Goal: Book appointment/travel/reservation

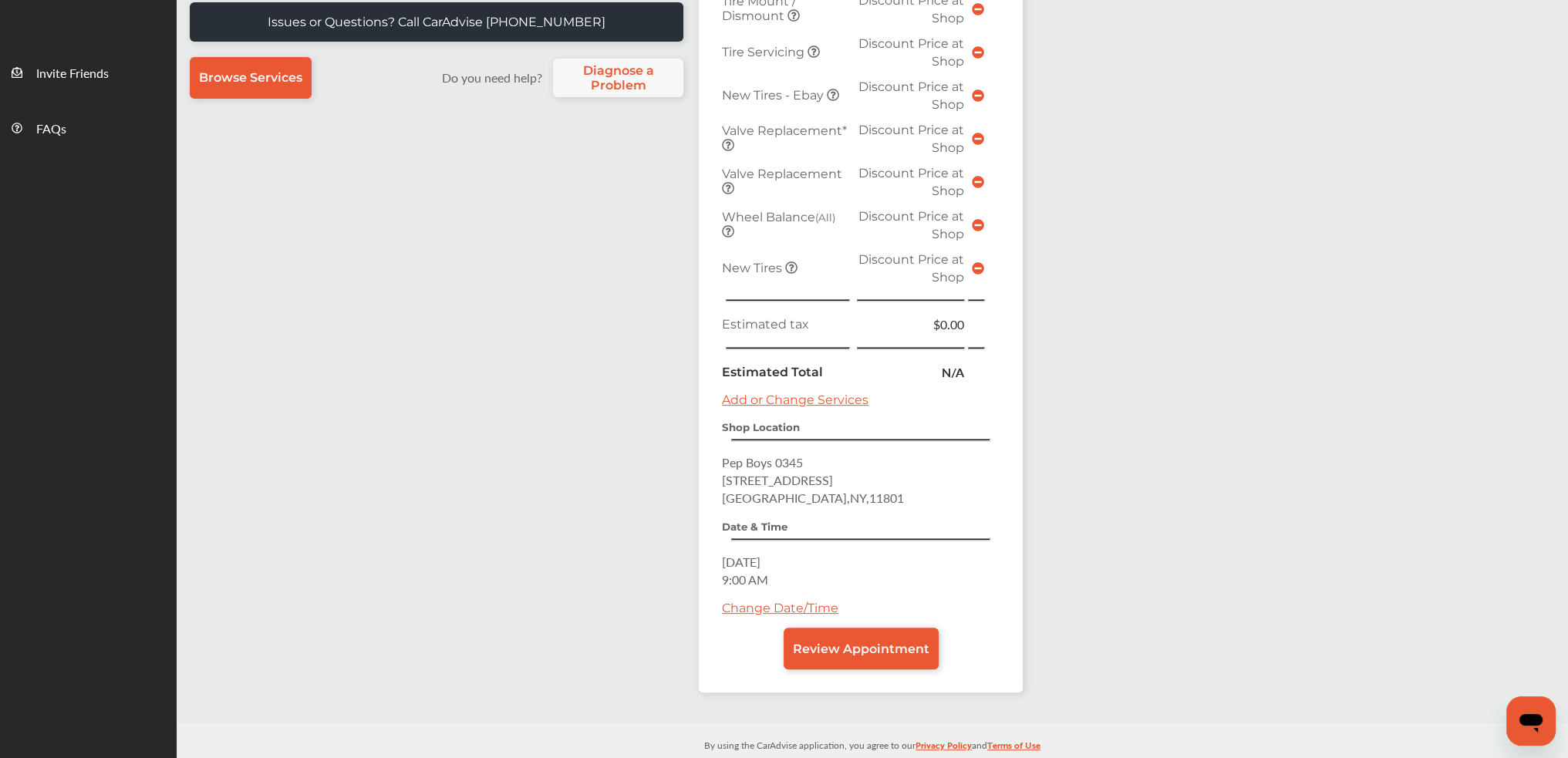
scroll to position [510, 0]
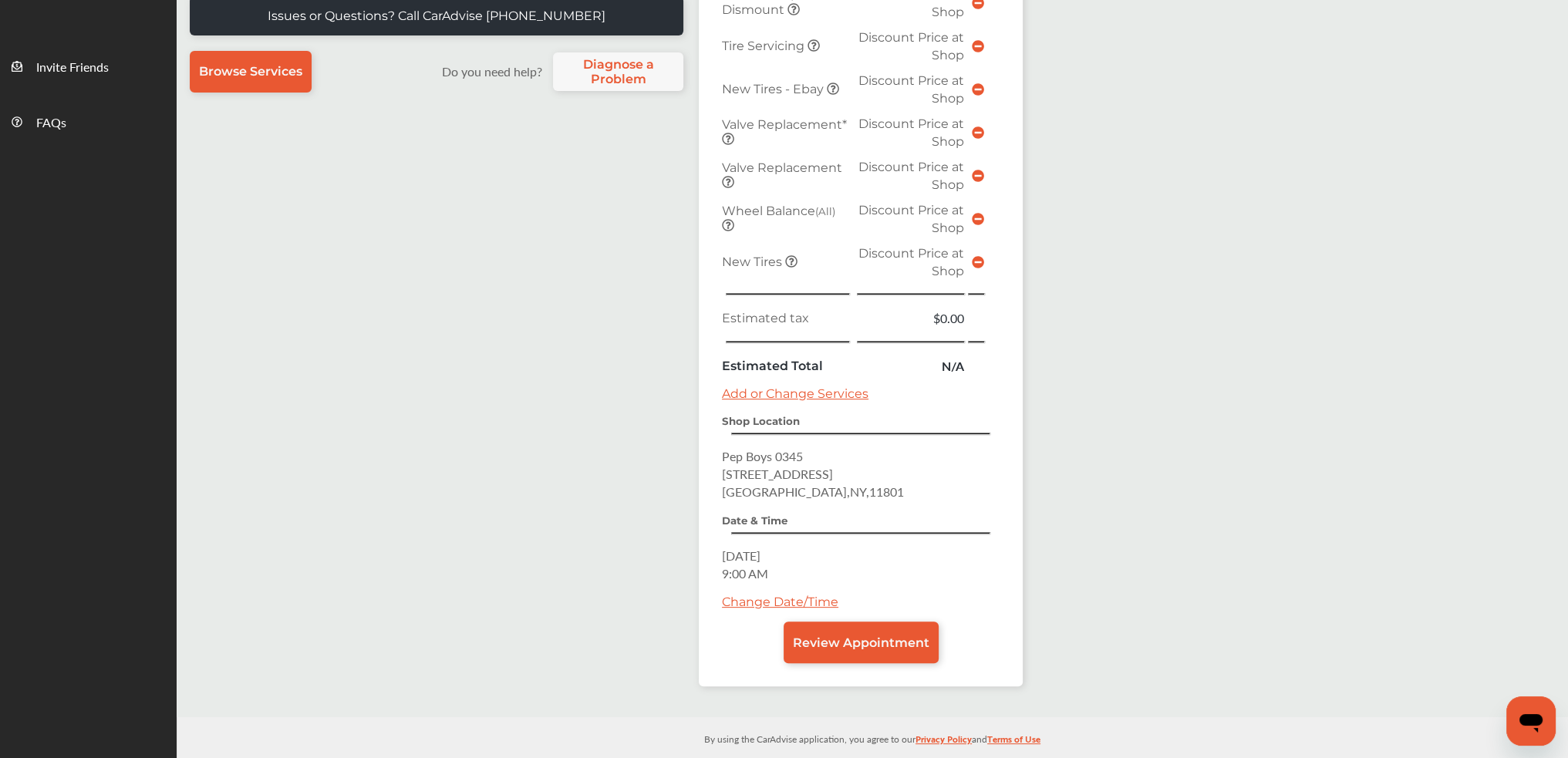
click at [805, 594] on link "Change Date/Time" at bounding box center [780, 601] width 116 height 15
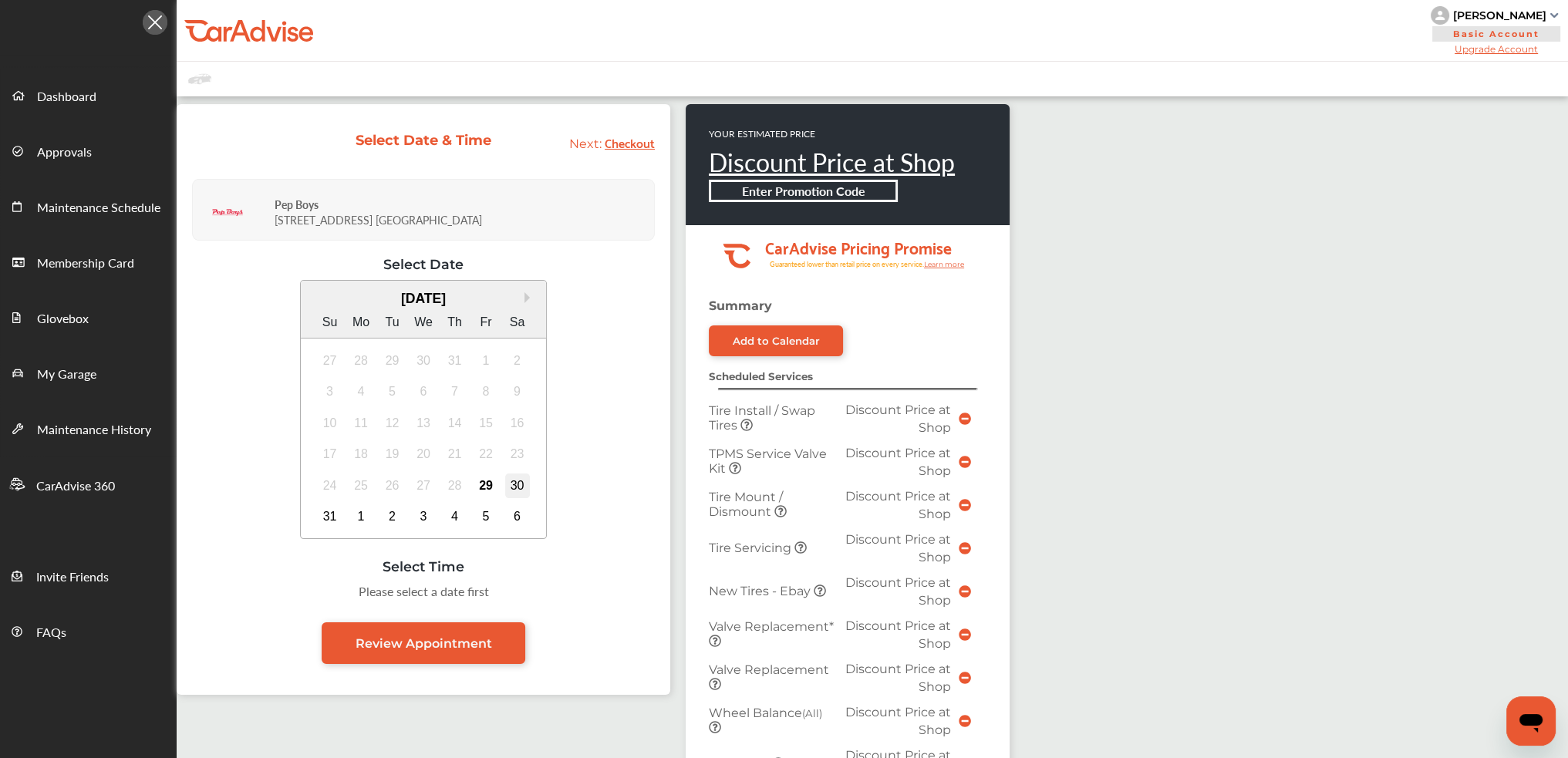
click at [525, 491] on div "30" at bounding box center [517, 485] width 25 height 25
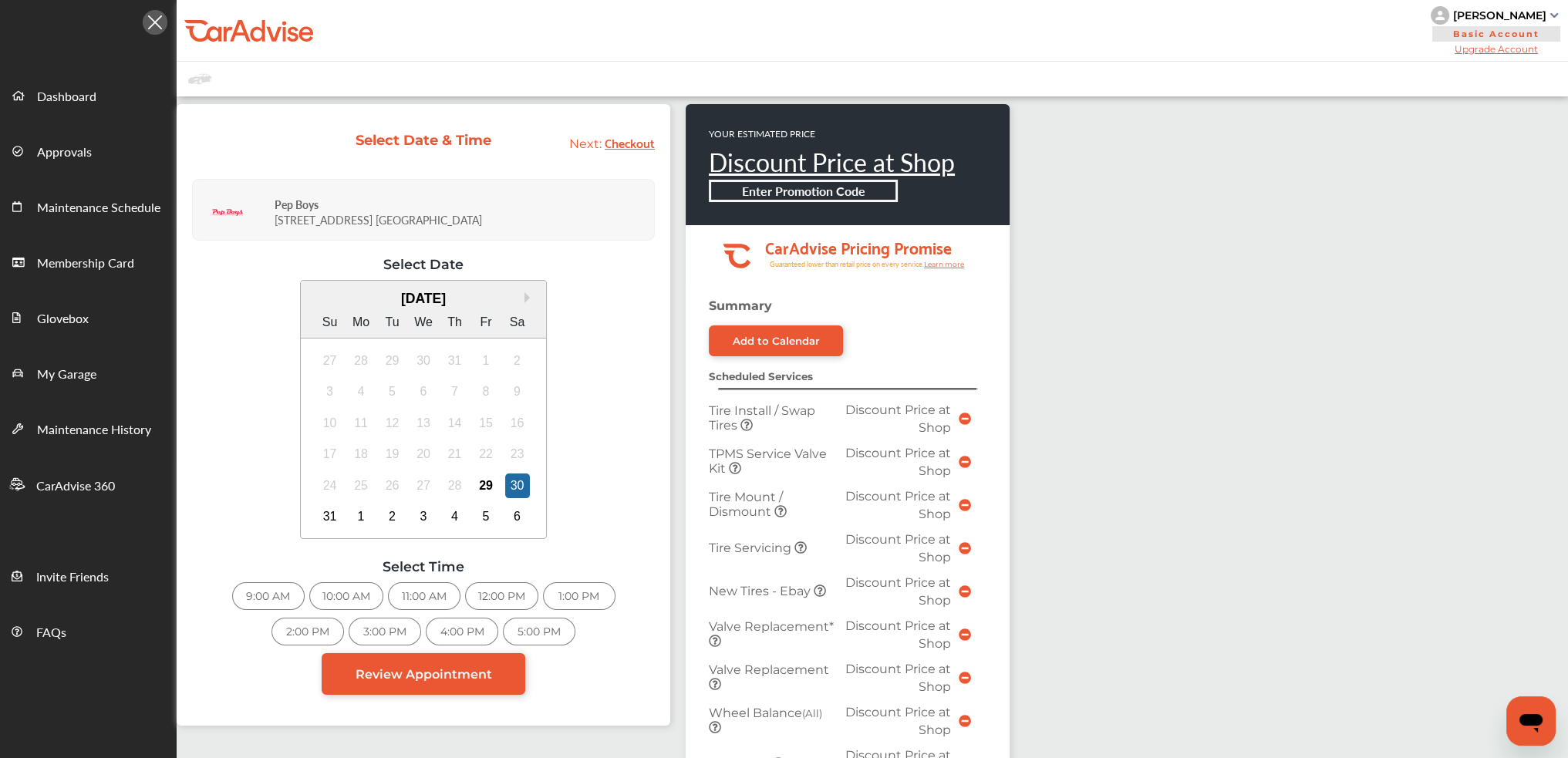
click at [244, 601] on div "9:00 AM" at bounding box center [268, 596] width 72 height 28
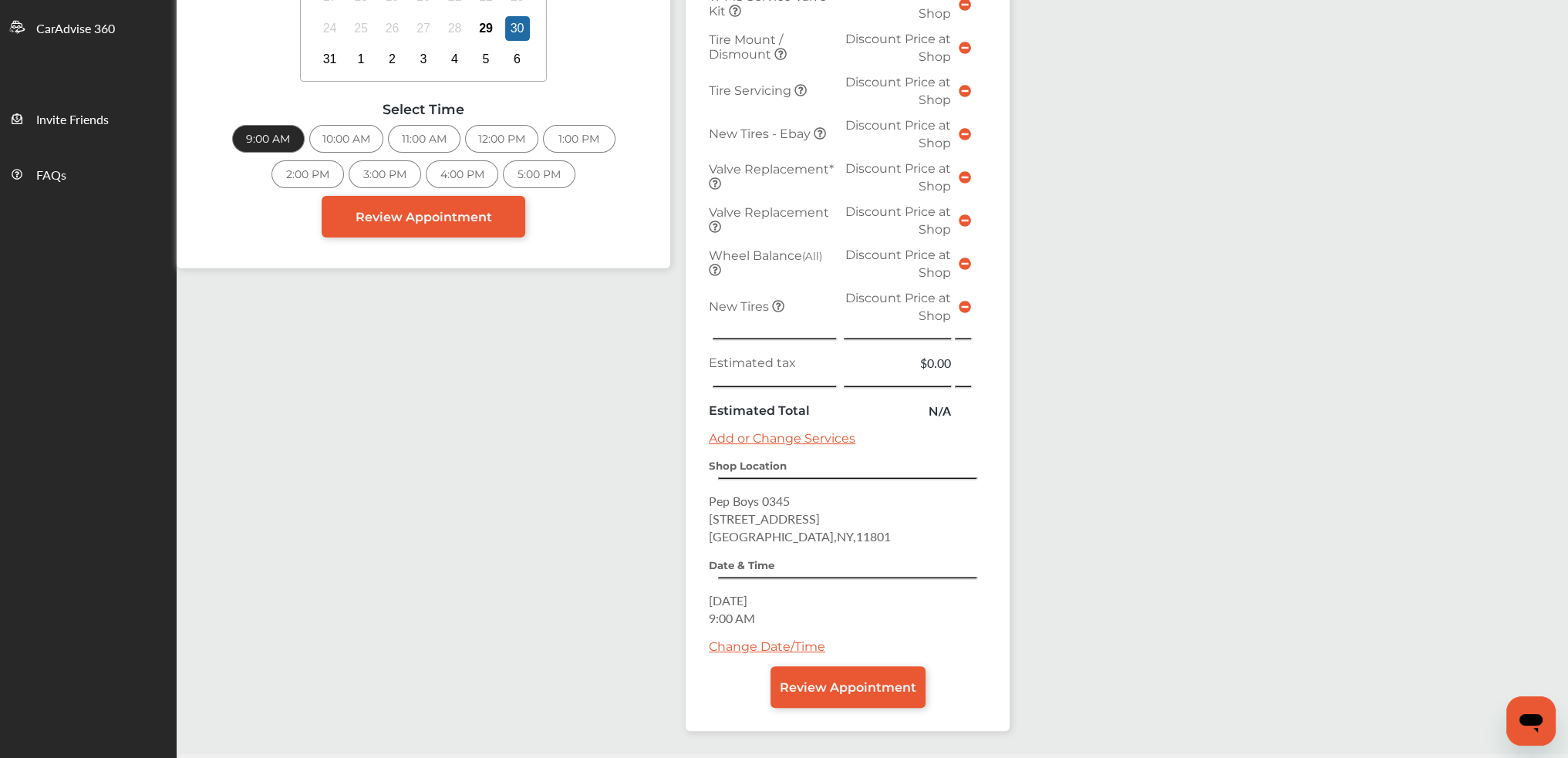
scroll to position [462, 0]
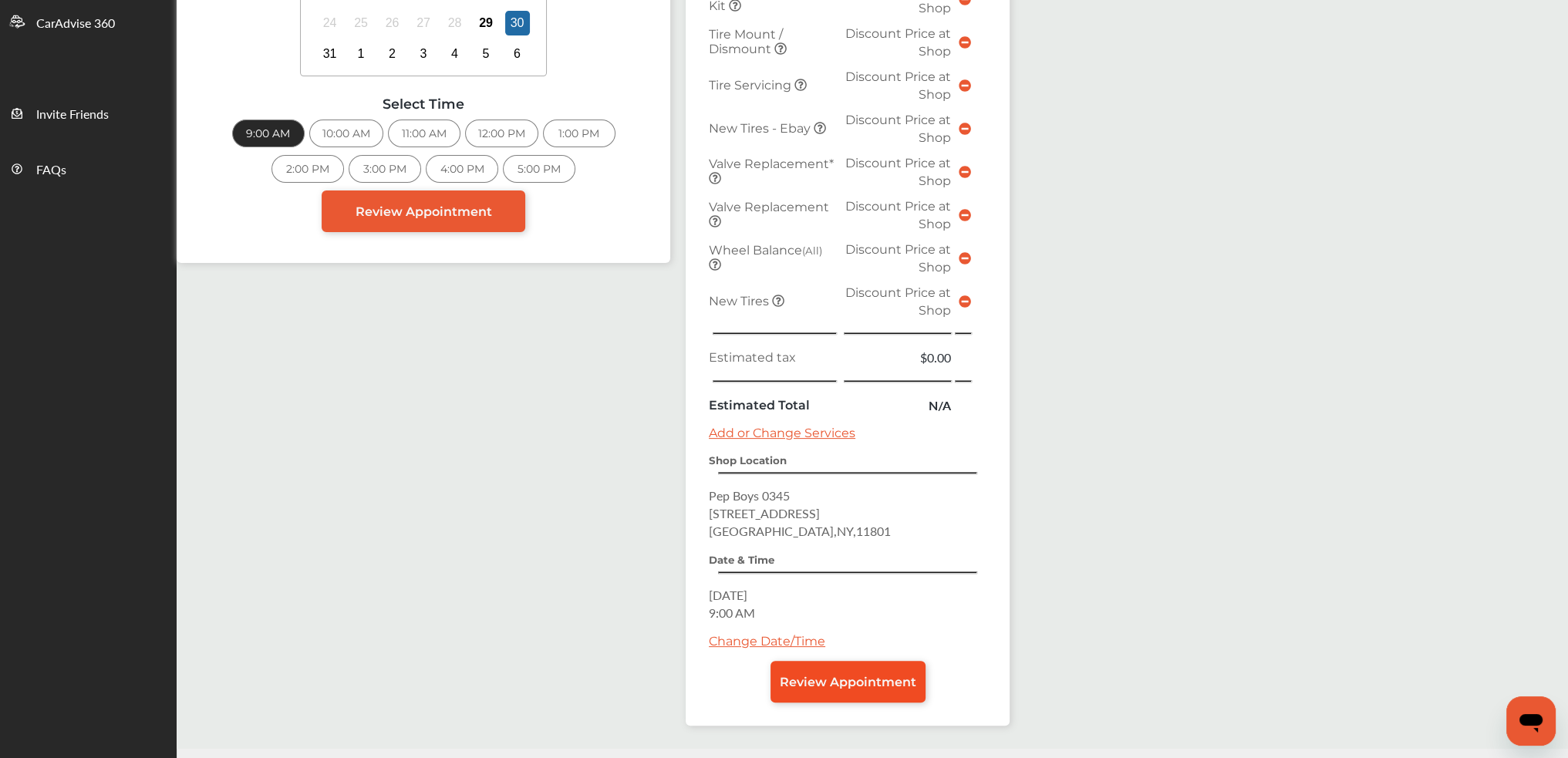
click at [860, 675] on span "Review Appointment" at bounding box center [849, 682] width 137 height 15
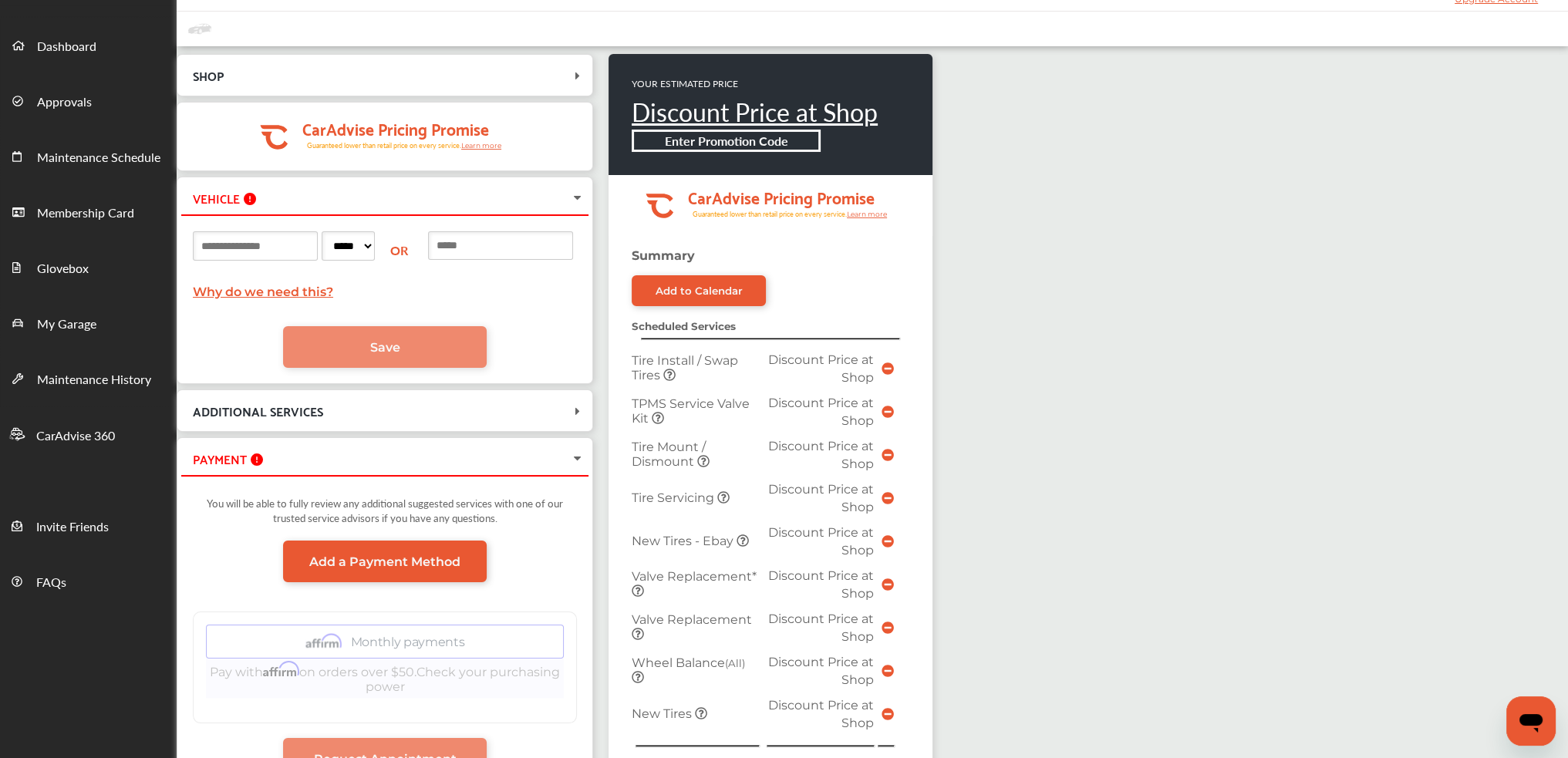
scroll to position [77, 0]
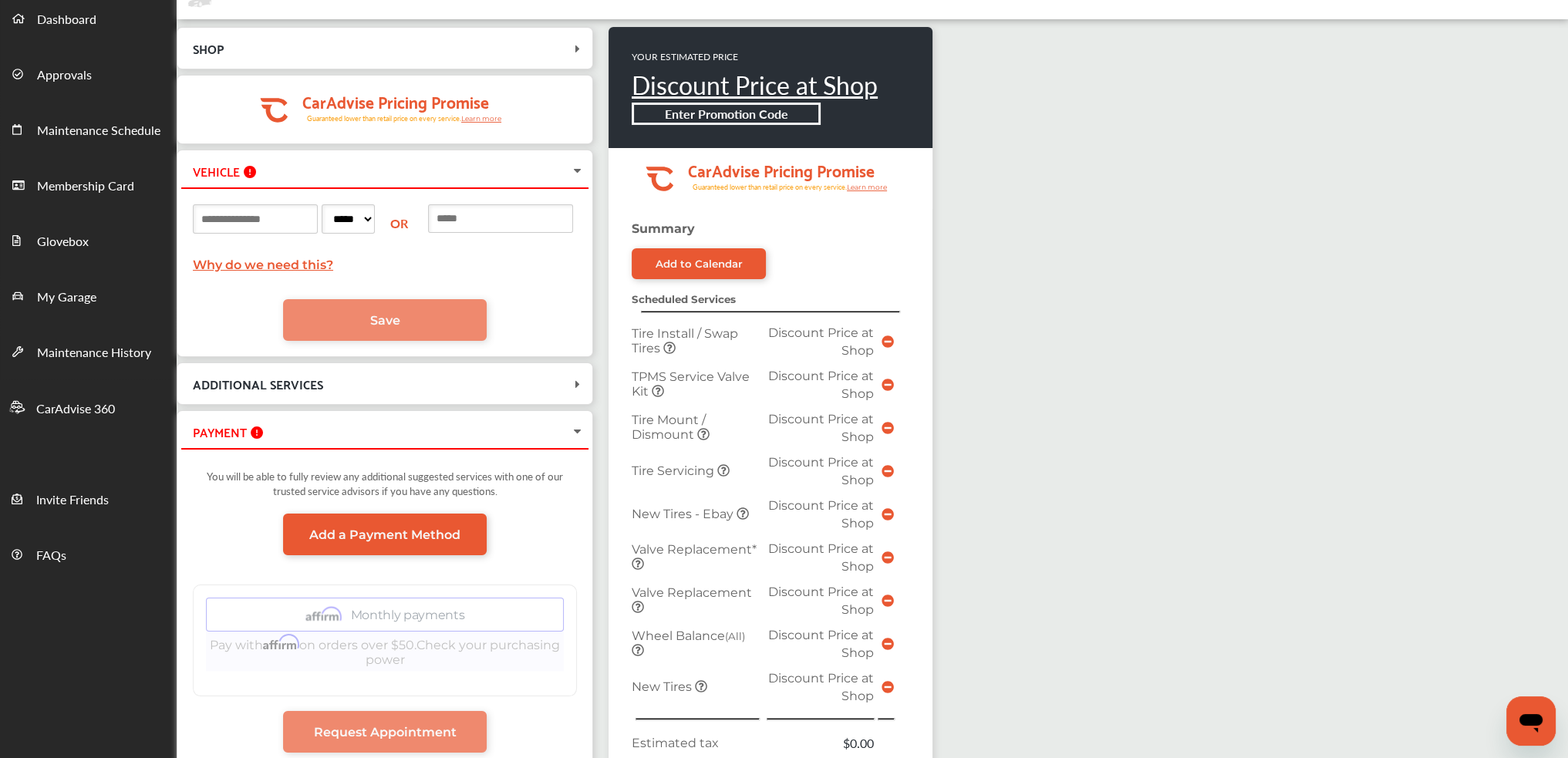
click at [316, 227] on input at bounding box center [255, 219] width 125 height 30
click at [365, 216] on select "***** ** ** ** ** ** ** ** ** ** ** ** ** ** ** ** ** ** ** ** ** ** ** ** ** *…" at bounding box center [348, 219] width 54 height 30
select select "**"
click at [346, 204] on select "***** ** ** ** ** ** ** ** ** ** ** ** ** ** ** ** ** ** ** ** ** ** ** ** ** *…" at bounding box center [348, 219] width 54 height 30
click at [1160, 413] on div "SHOP Pep Boys [STREET_ADDRESS] [DATE] 9:00 AM .cls-1 { clip-path: url(#clip-Pri…" at bounding box center [872, 576] width 1391 height 1115
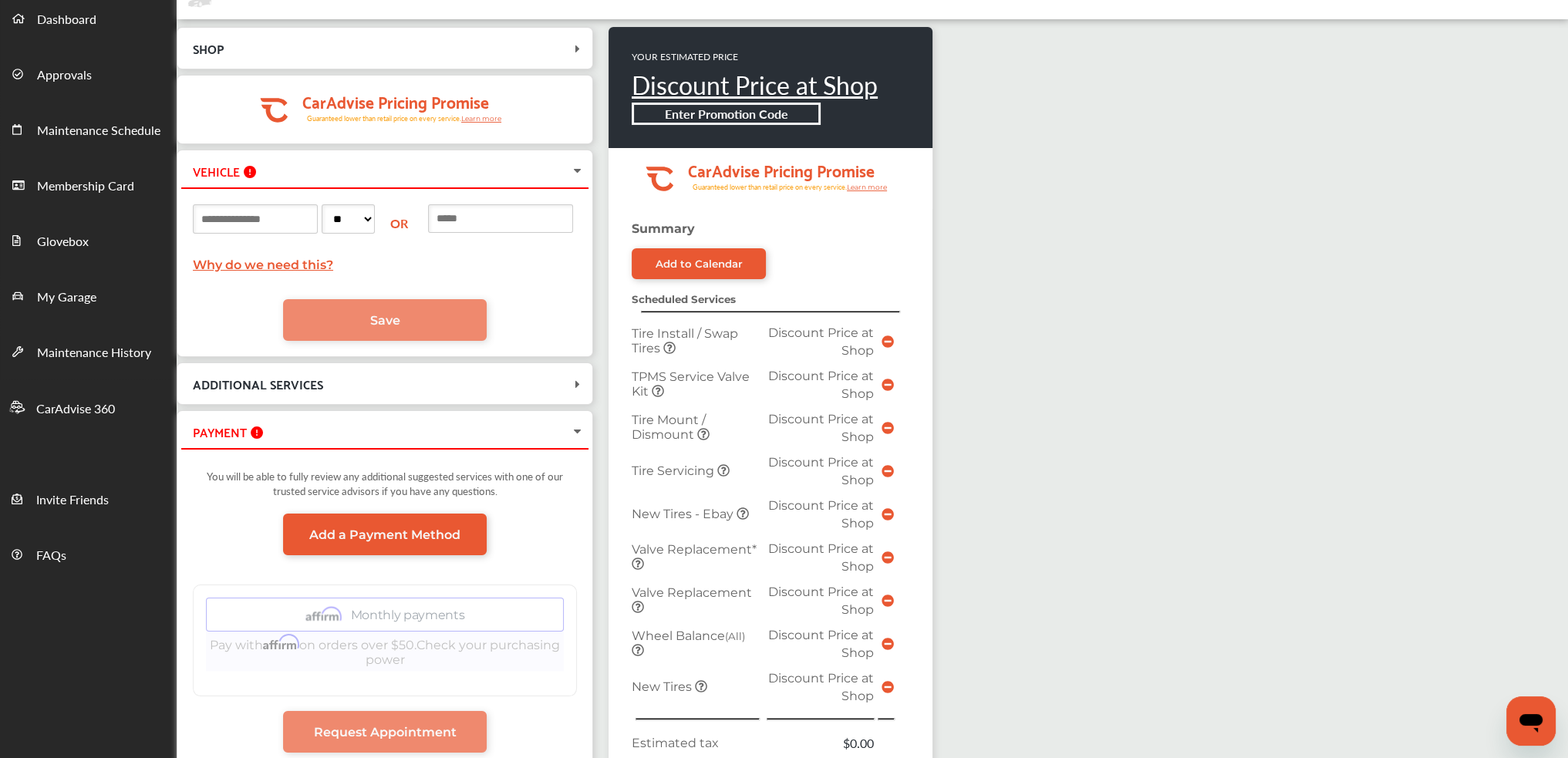
click at [585, 430] on icon at bounding box center [578, 433] width 12 height 16
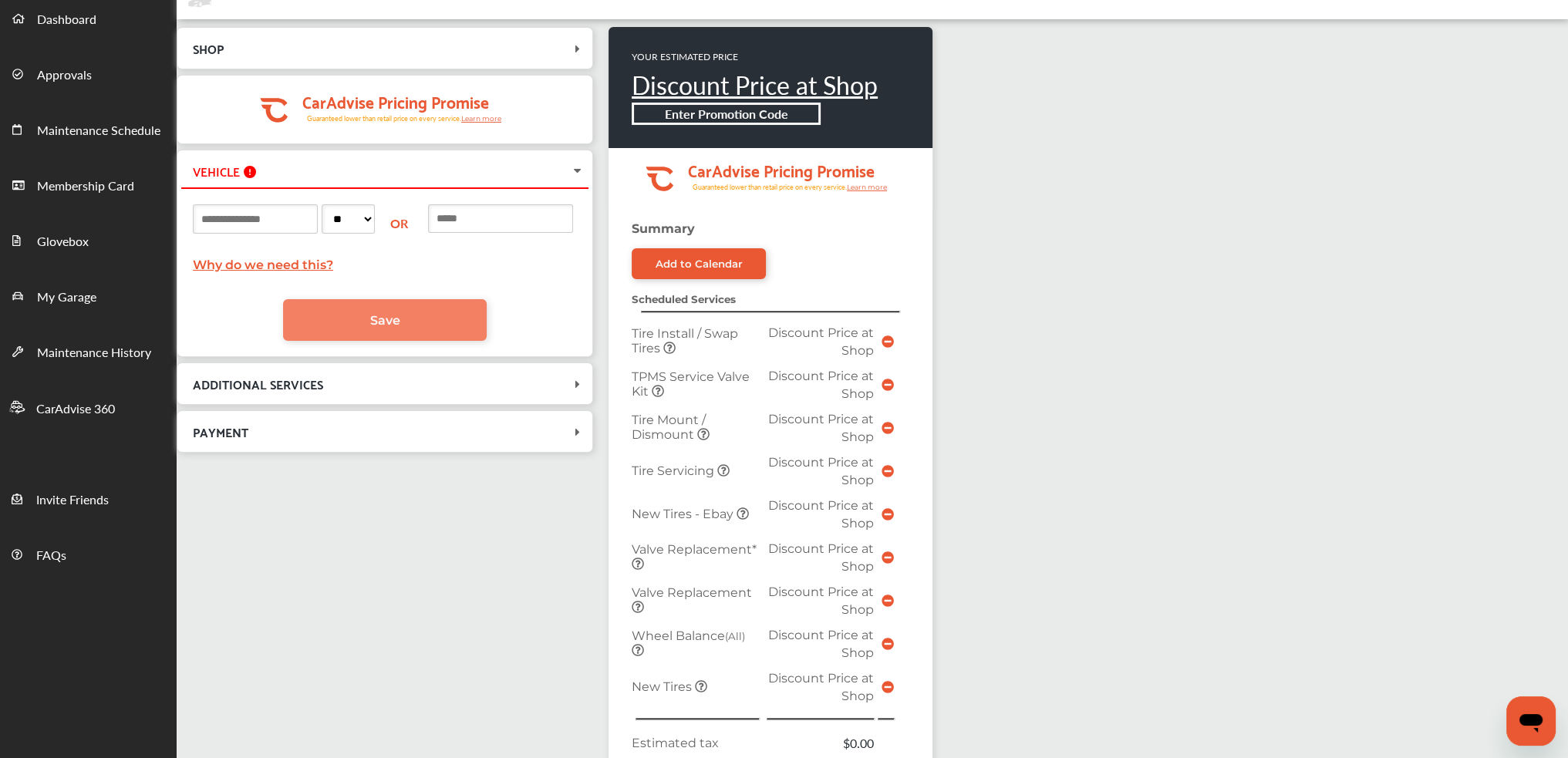
click at [423, 324] on link "Save" at bounding box center [384, 320] width 203 height 42
click at [519, 214] on input at bounding box center [500, 218] width 145 height 29
click at [1315, 217] on div "SHOP Pep Boys [STREET_ADDRESS] [DATE] 9:00 AM .cls-1 { clip-path: url(#clip-Pri…" at bounding box center [872, 576] width 1391 height 1115
click at [272, 217] on input at bounding box center [255, 219] width 125 height 30
click at [524, 218] on input at bounding box center [500, 218] width 145 height 29
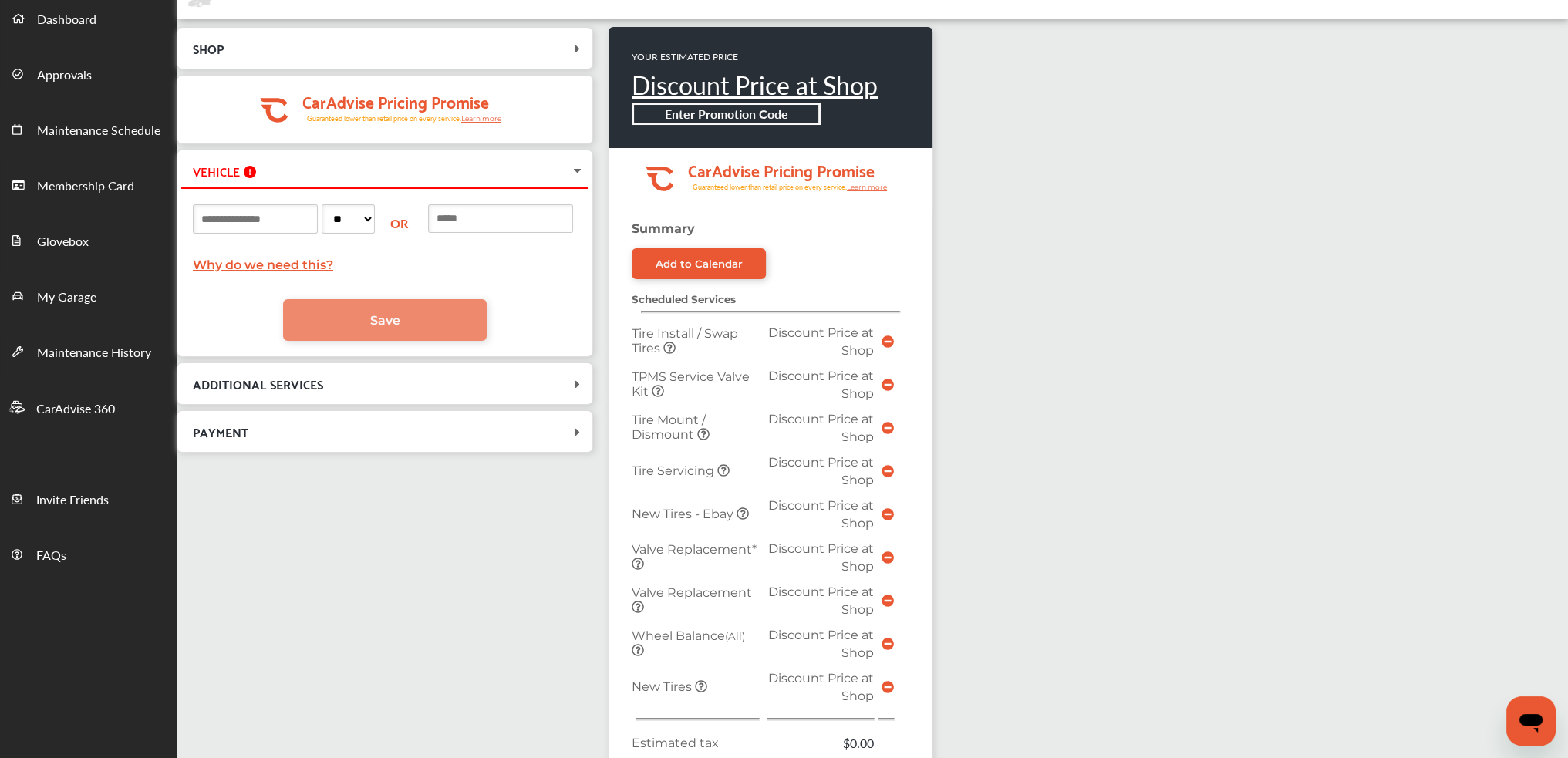
paste input "**********"
type input "**********"
click at [397, 325] on span "Save" at bounding box center [385, 320] width 30 height 15
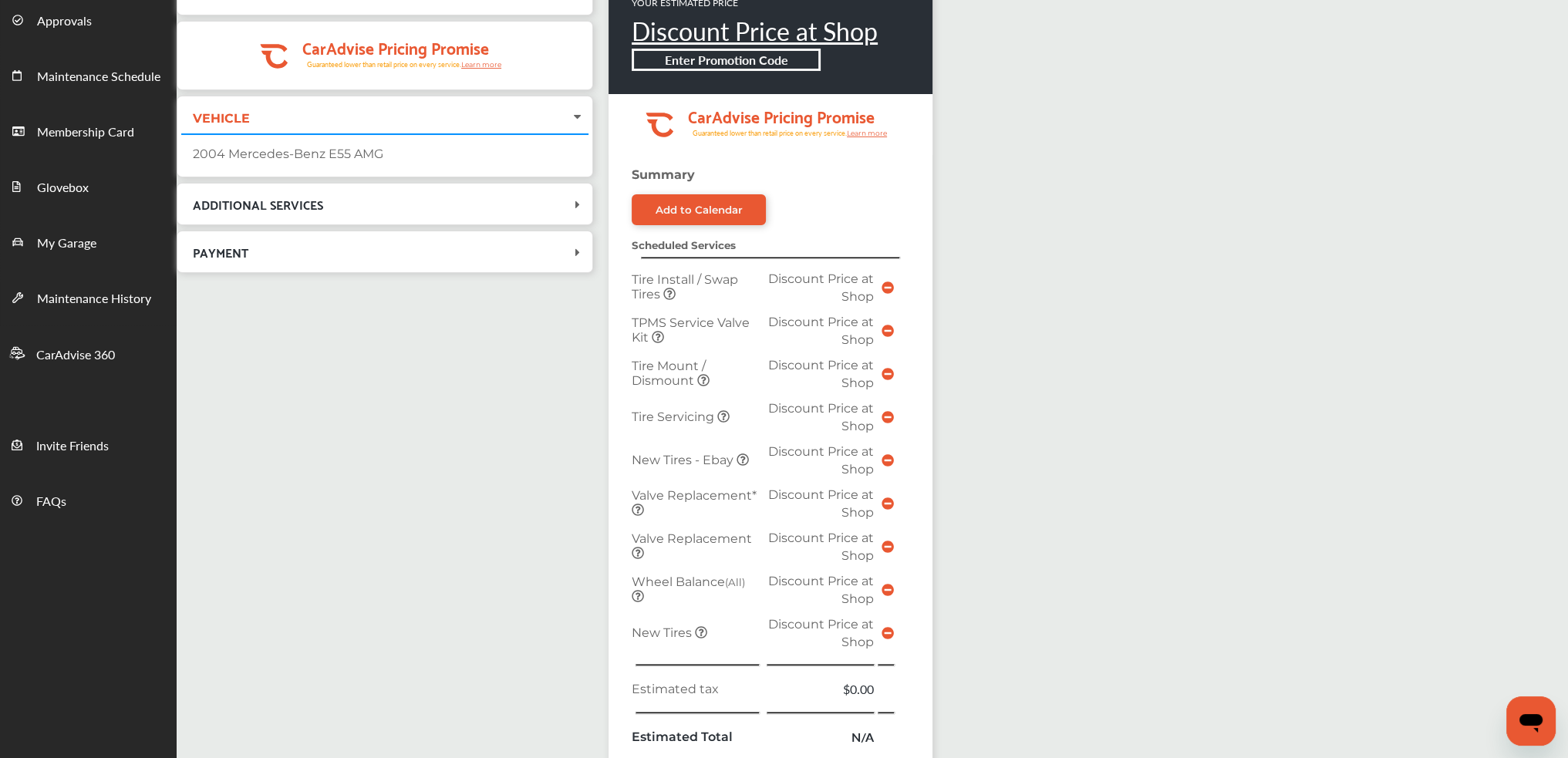
scroll to position [108, 0]
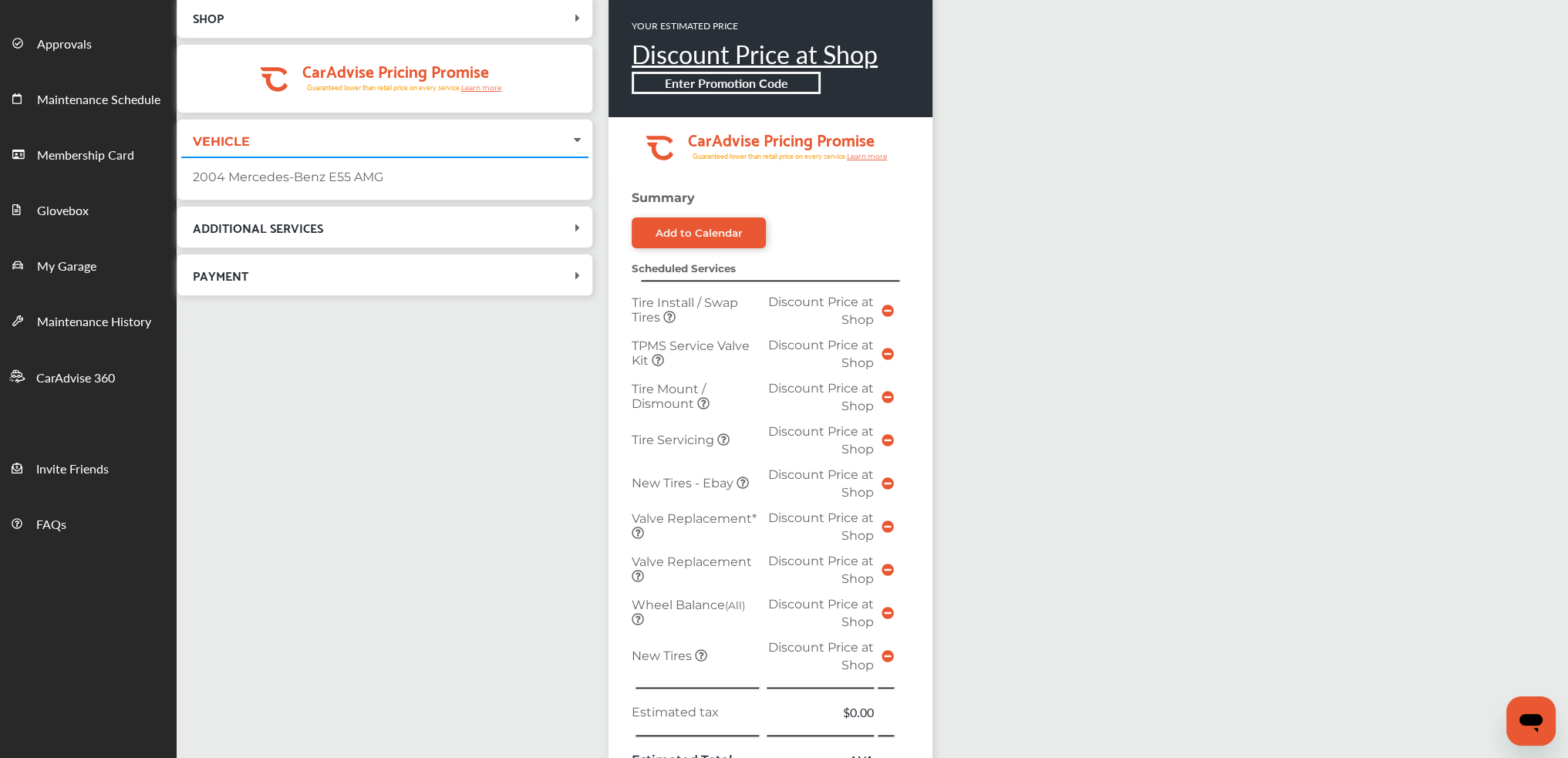
click at [418, 223] on span "ADDITIONAL SERVICES" at bounding box center [376, 226] width 389 height 21
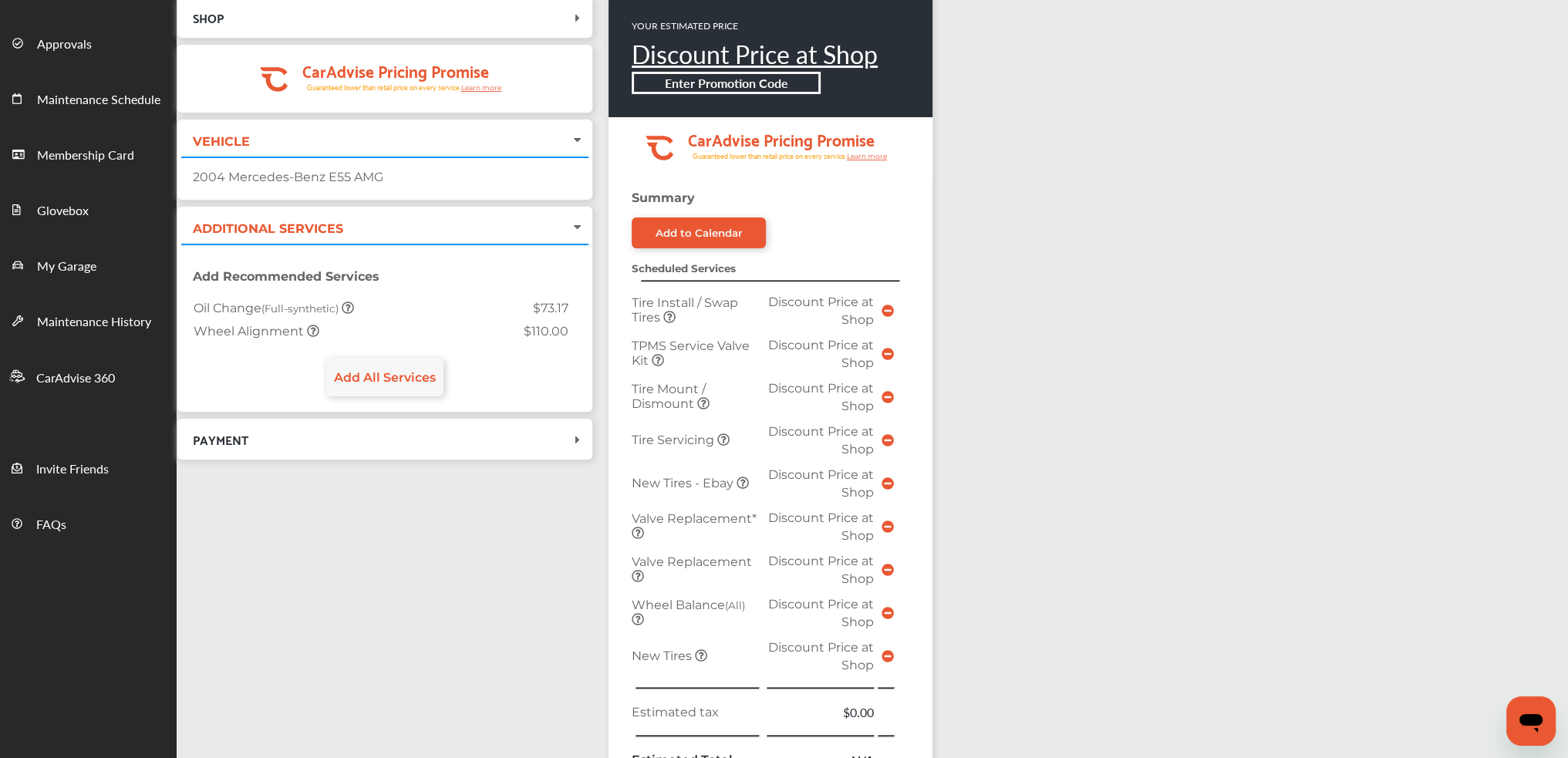
click at [418, 223] on span "ADDITIONAL SERVICES" at bounding box center [376, 226] width 389 height 21
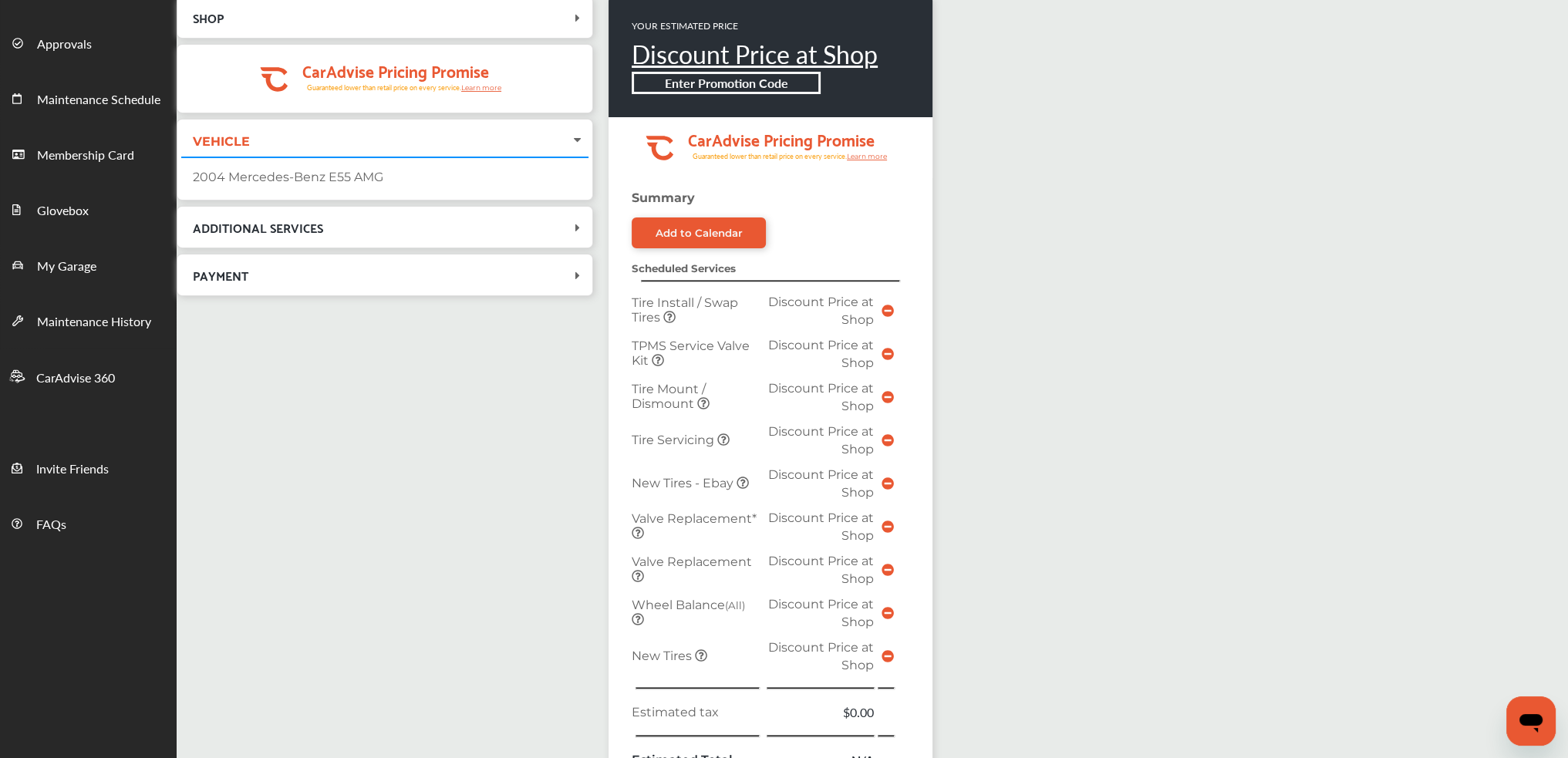
click at [1123, 293] on div "SHOP Pep Boys [STREET_ADDRESS] [DATE] 9:00 AM .cls-1 { clip-path: url(#clip-Pri…" at bounding box center [872, 546] width 1391 height 1115
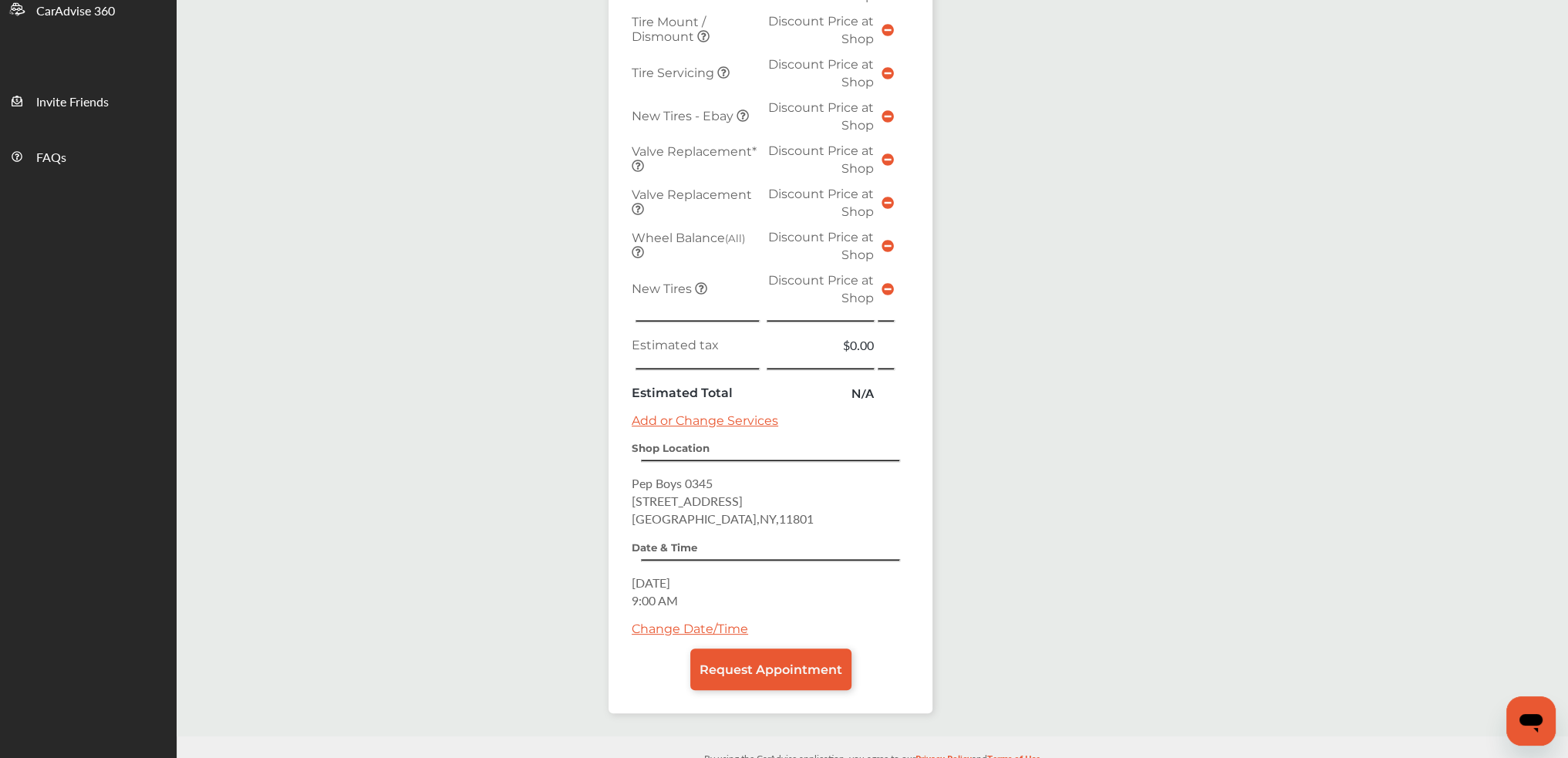
scroll to position [494, 0]
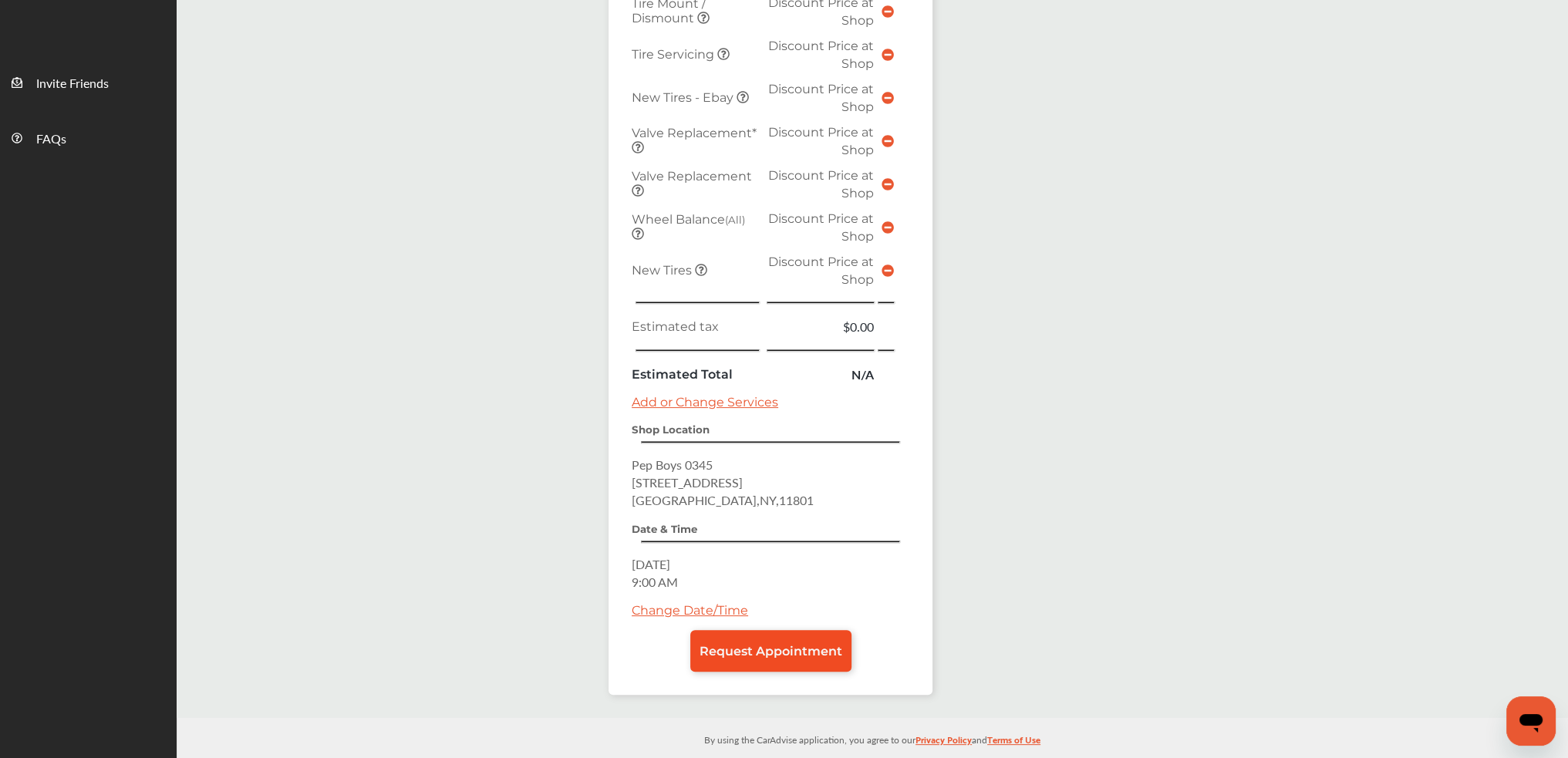
click at [775, 630] on link "Request Appointment" at bounding box center [771, 651] width 161 height 42
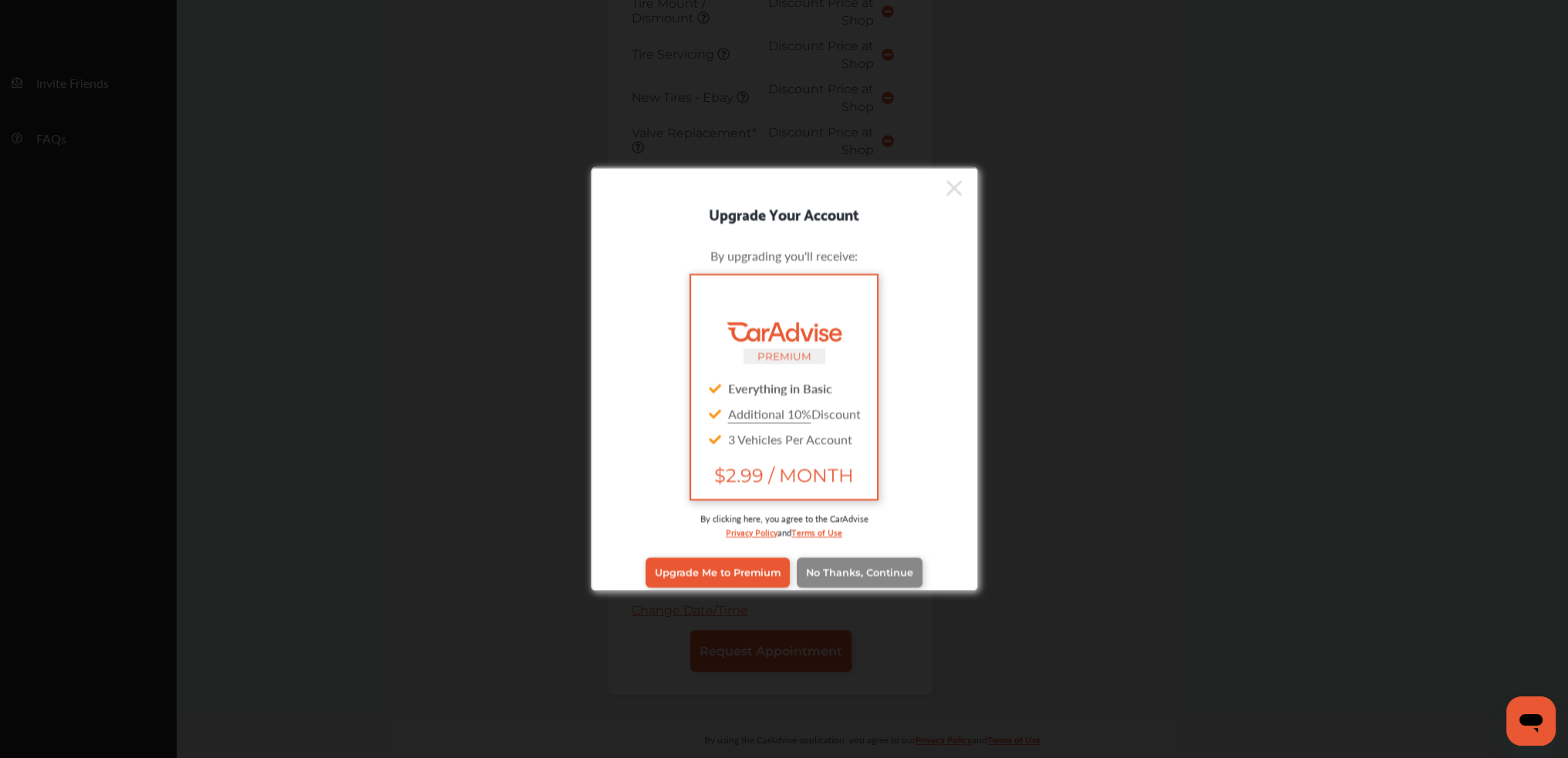
click at [870, 563] on link "No Thanks, Continue" at bounding box center [859, 572] width 126 height 30
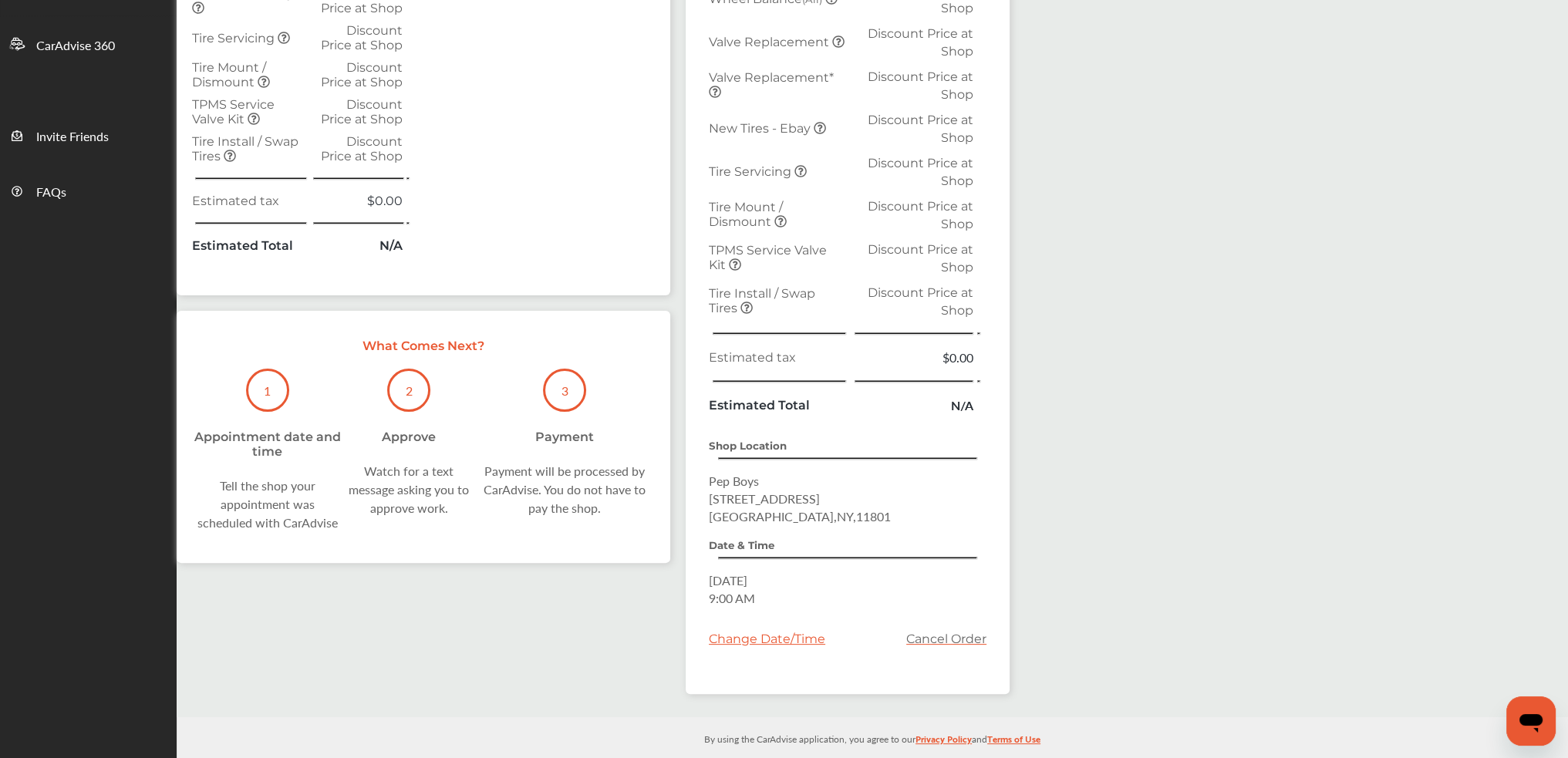
scroll to position [442, 0]
